Goal: Transaction & Acquisition: Download file/media

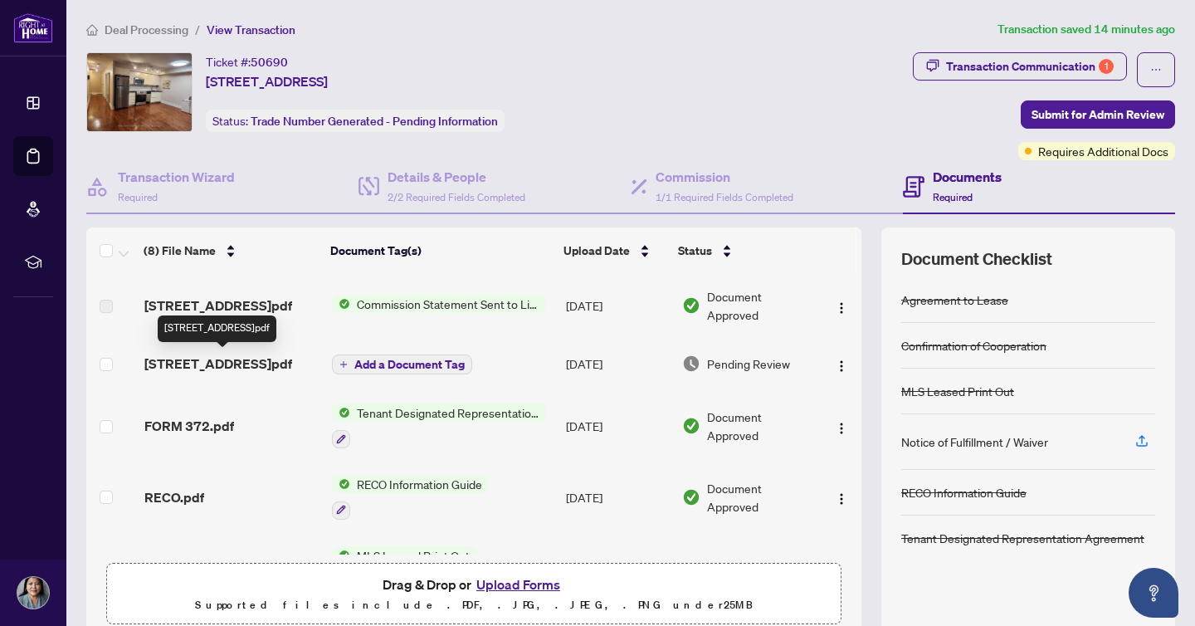
click at [243, 361] on span "[STREET_ADDRESS]pdf" at bounding box center [218, 363] width 148 height 20
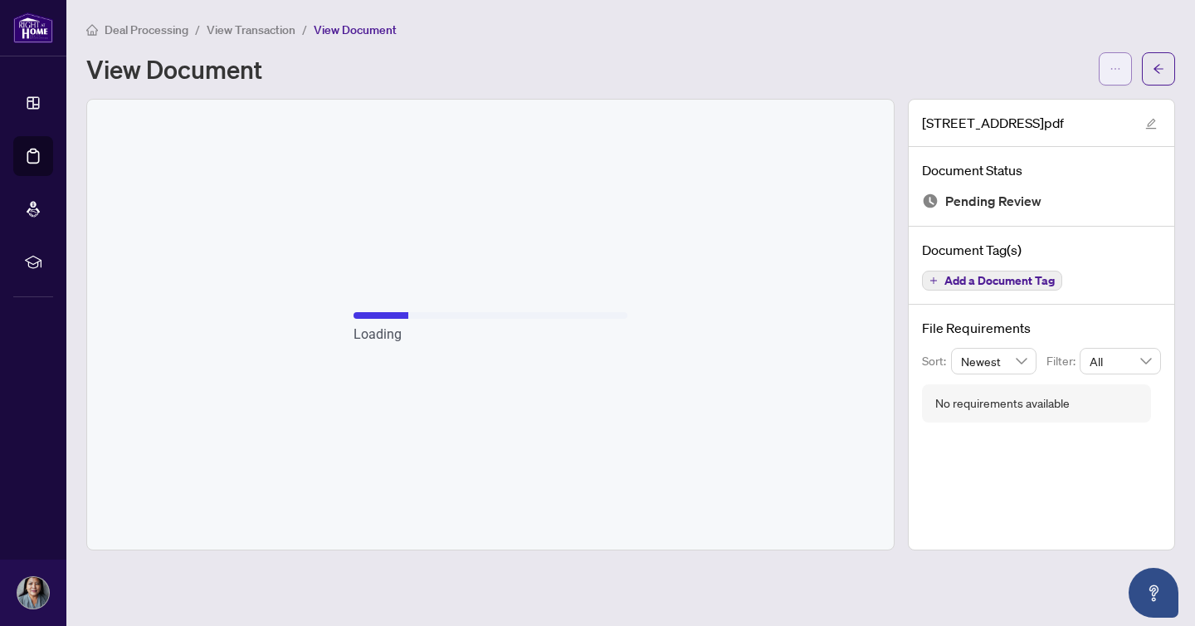
click at [1115, 70] on icon "ellipsis" at bounding box center [1115, 69] width 12 height 12
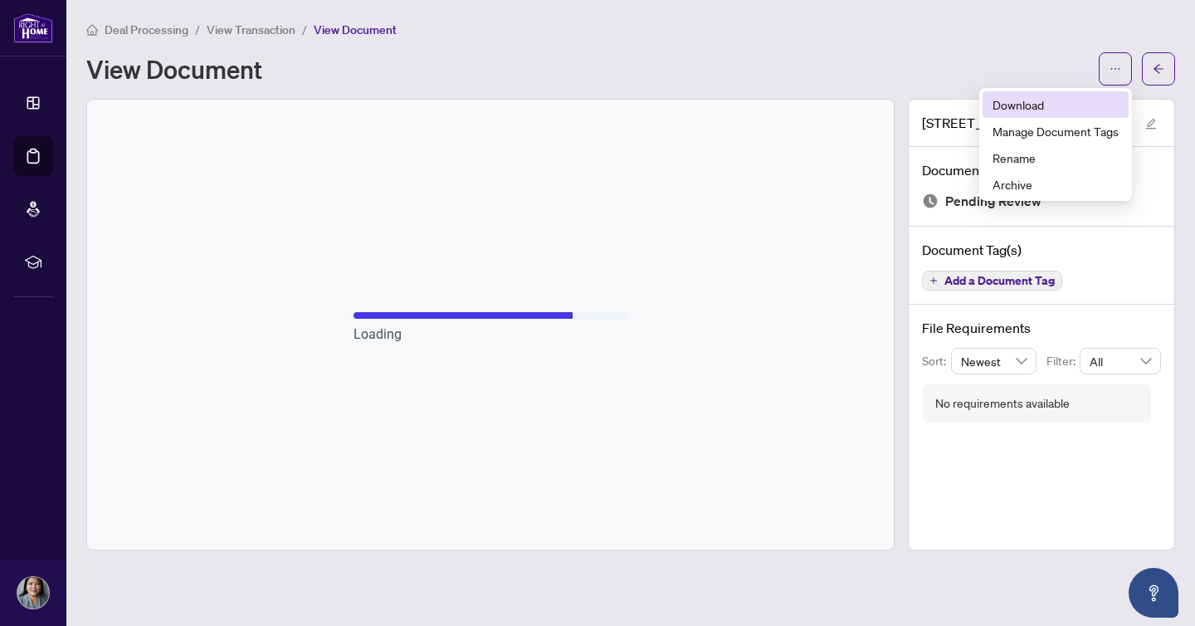
click at [1049, 105] on span "Download" at bounding box center [1055, 104] width 126 height 18
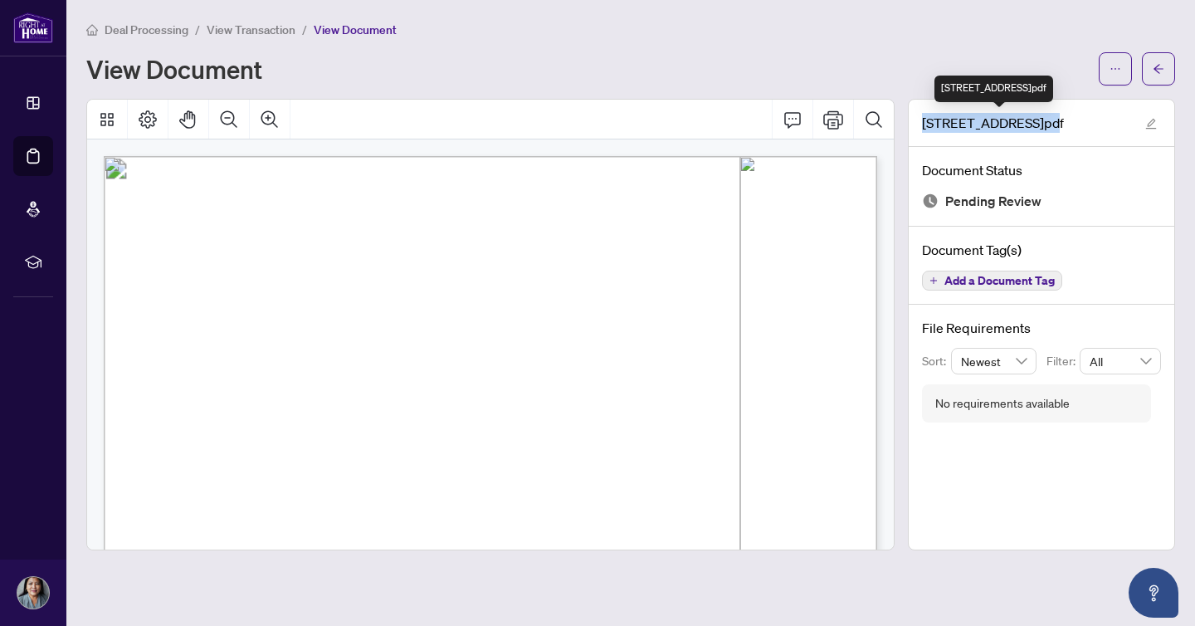
drag, startPoint x: 923, startPoint y: 123, endPoint x: 1035, endPoint y: 125, distance: 112.9
click at [1035, 125] on span "[STREET_ADDRESS]pdf" at bounding box center [993, 123] width 142 height 20
copy span "[STREET_ADDRESS]"
click at [234, 28] on span "View Transaction" at bounding box center [251, 29] width 89 height 15
